Goal: Task Accomplishment & Management: Use online tool/utility

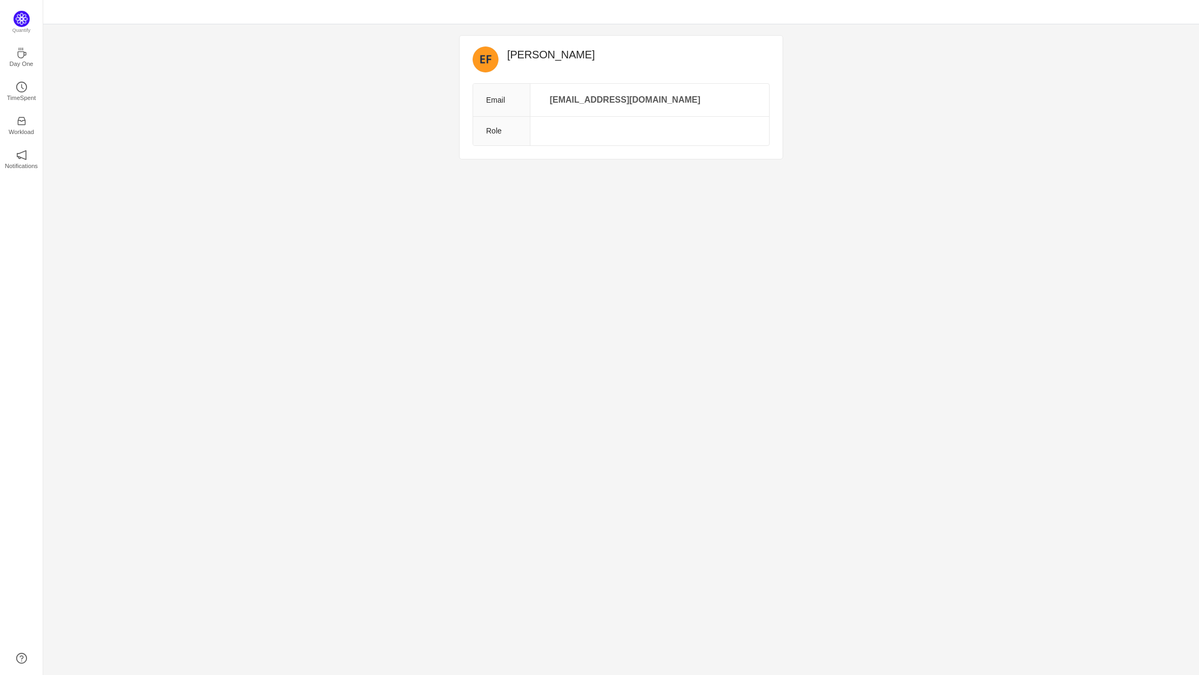
click at [787, 164] on div "[PERSON_NAME] Email [EMAIL_ADDRESS][DOMAIN_NAME] Role" at bounding box center [621, 97] width 1156 height 146
click at [673, 127] on td at bounding box center [649, 131] width 239 height 29
drag, startPoint x: 670, startPoint y: 126, endPoint x: 650, endPoint y: 127, distance: 20.0
click at [666, 126] on td at bounding box center [649, 131] width 239 height 29
click at [29, 93] on p "TimeSpent" at bounding box center [21, 98] width 29 height 10
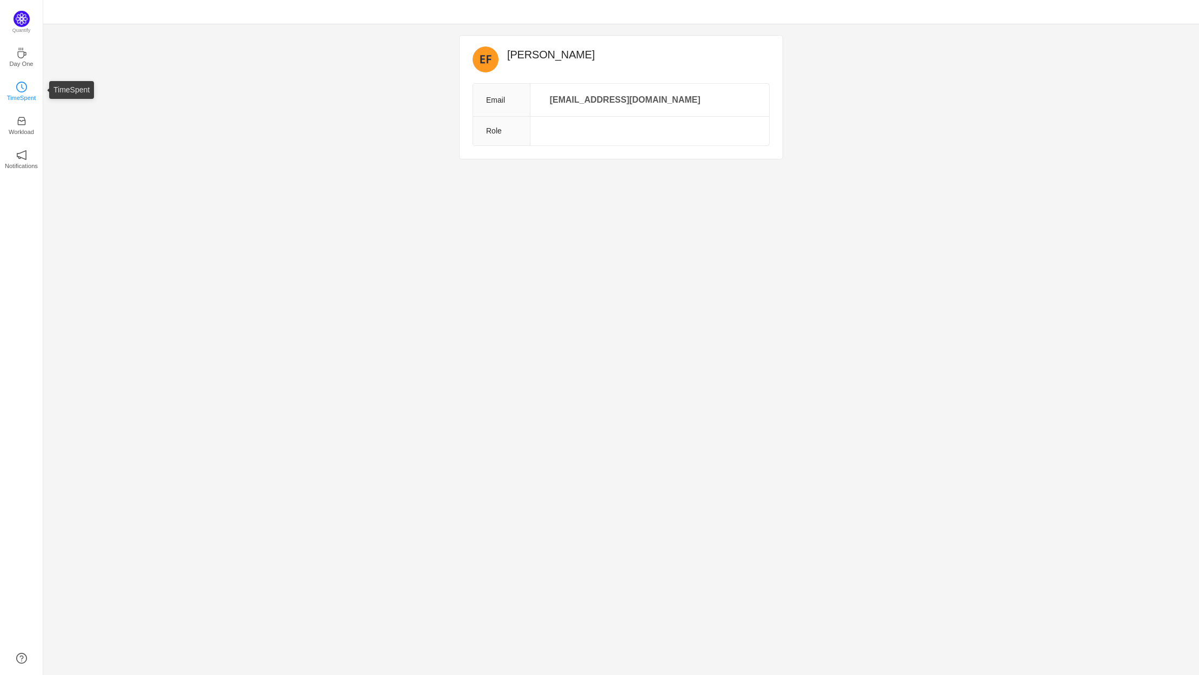
click at [29, 93] on p "TimeSpent" at bounding box center [21, 98] width 29 height 10
click at [18, 82] on icon "icon: clock-circle" at bounding box center [21, 87] width 11 height 11
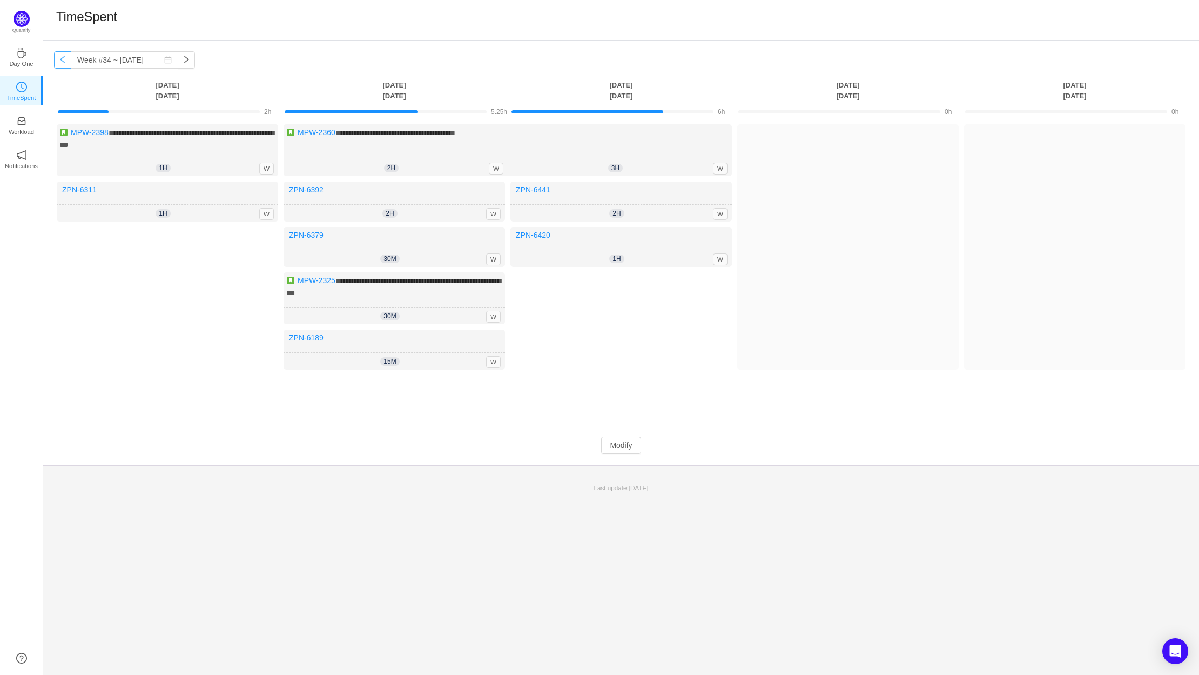
click at [64, 61] on button "button" at bounding box center [62, 59] width 17 height 17
type input "Week #33 ~ [DATE]"
click at [26, 119] on icon "icon: inbox" at bounding box center [21, 121] width 11 height 11
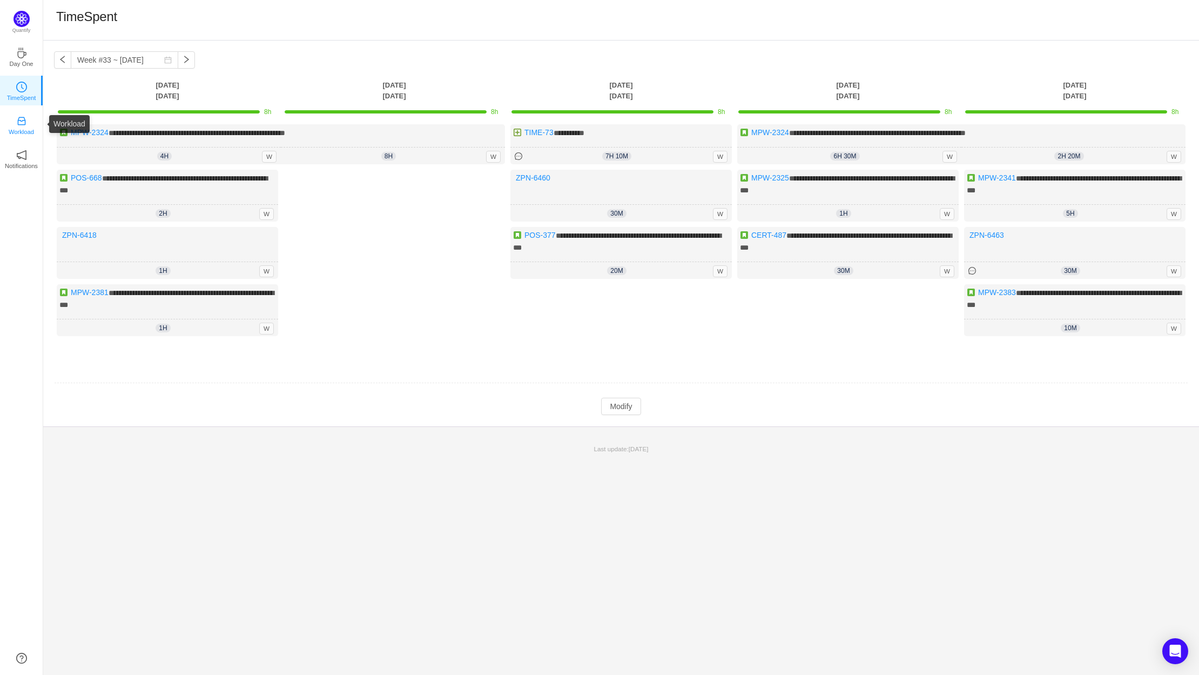
click at [26, 119] on icon "icon: inbox" at bounding box center [21, 121] width 11 height 11
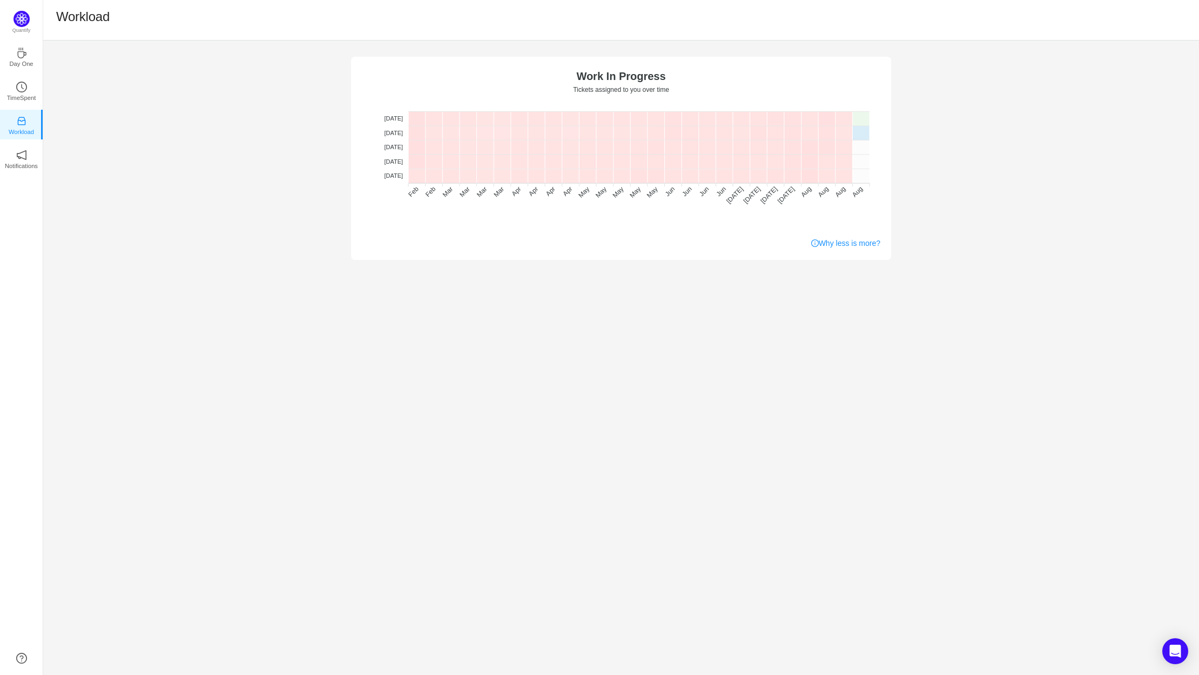
click at [387, 301] on span "No WIP" at bounding box center [372, 306] width 30 height 10
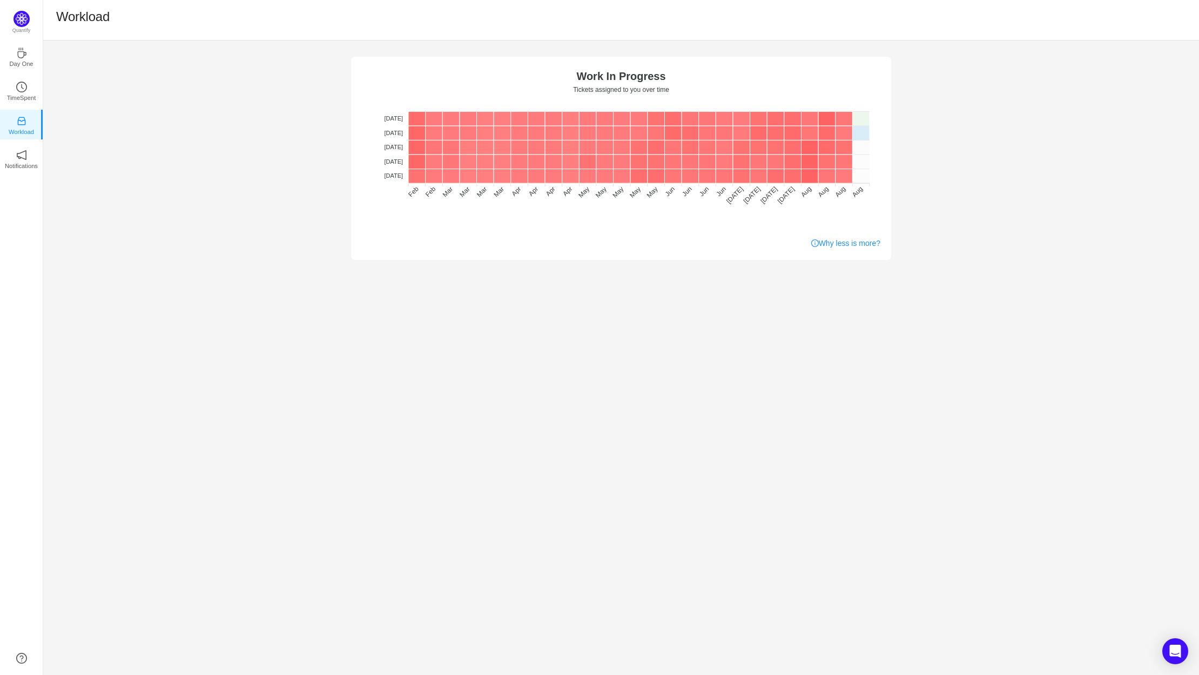
click at [423, 594] on span "Overburdened (10+)" at bounding box center [390, 599] width 66 height 10
